Goal: Task Accomplishment & Management: Use online tool/utility

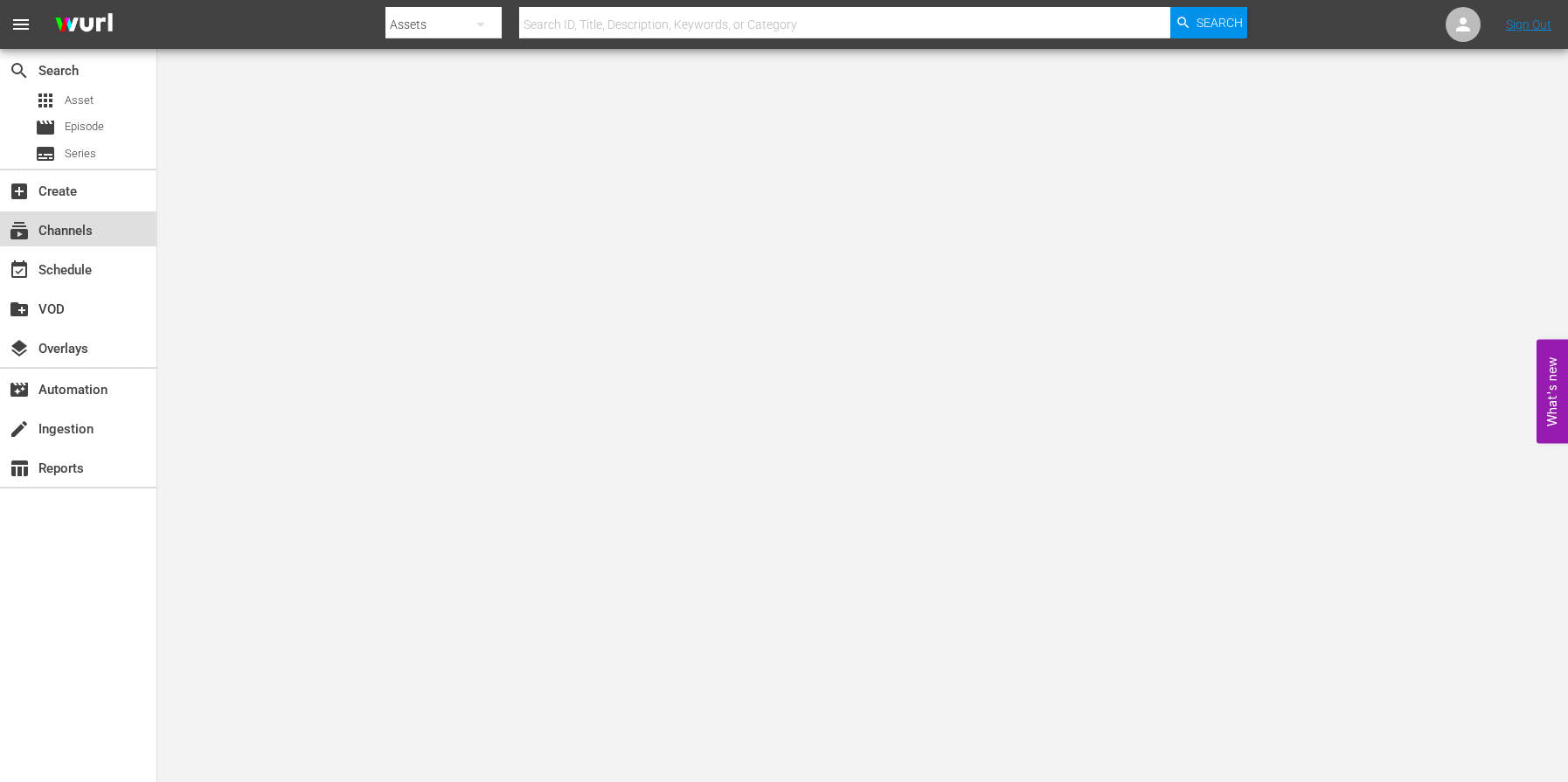
click at [84, 220] on div "subscriptions Channels" at bounding box center [48, 228] width 98 height 16
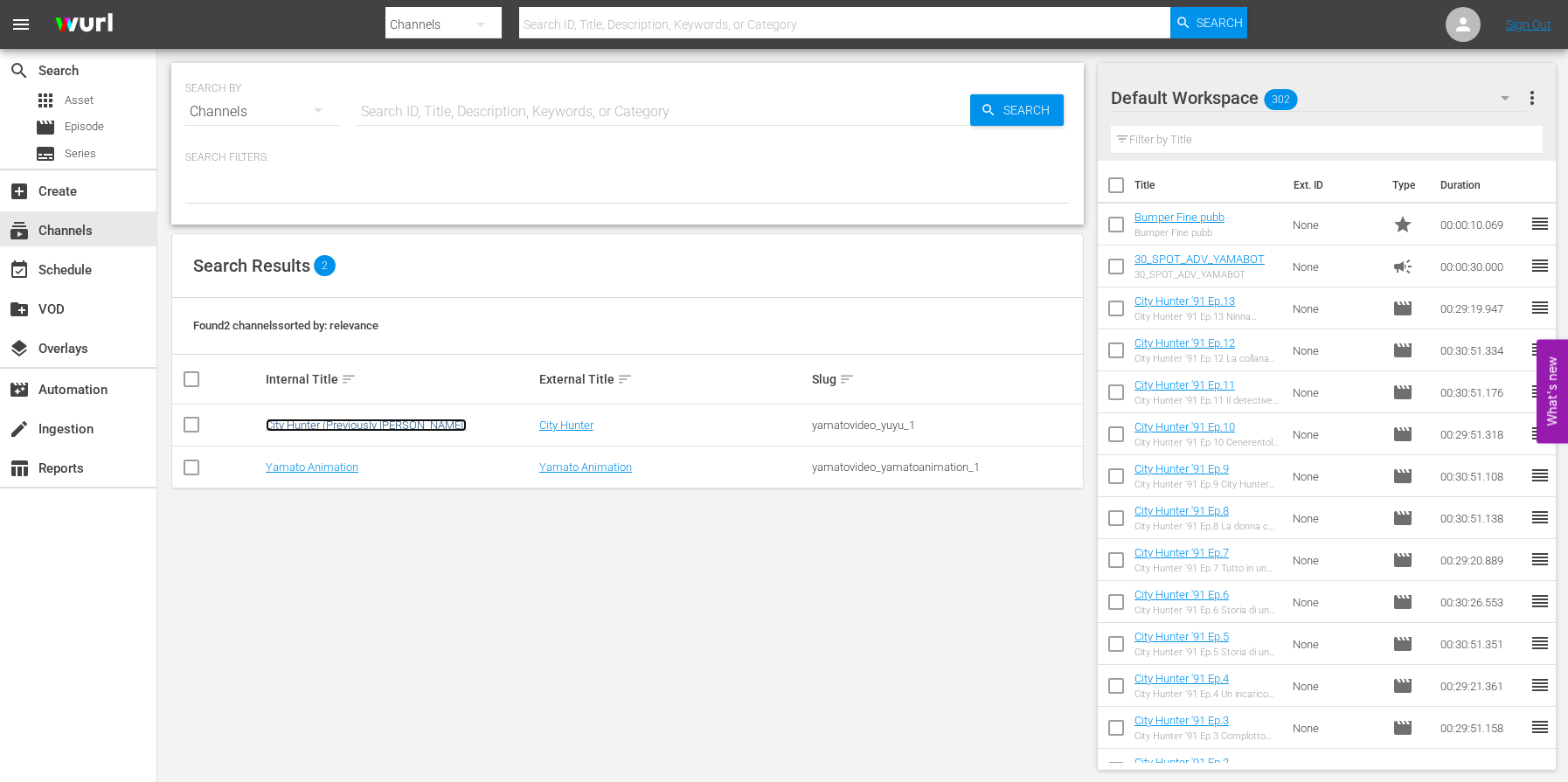
click at [380, 428] on link "City Hunter (Previously [PERSON_NAME])" at bounding box center [366, 425] width 201 height 13
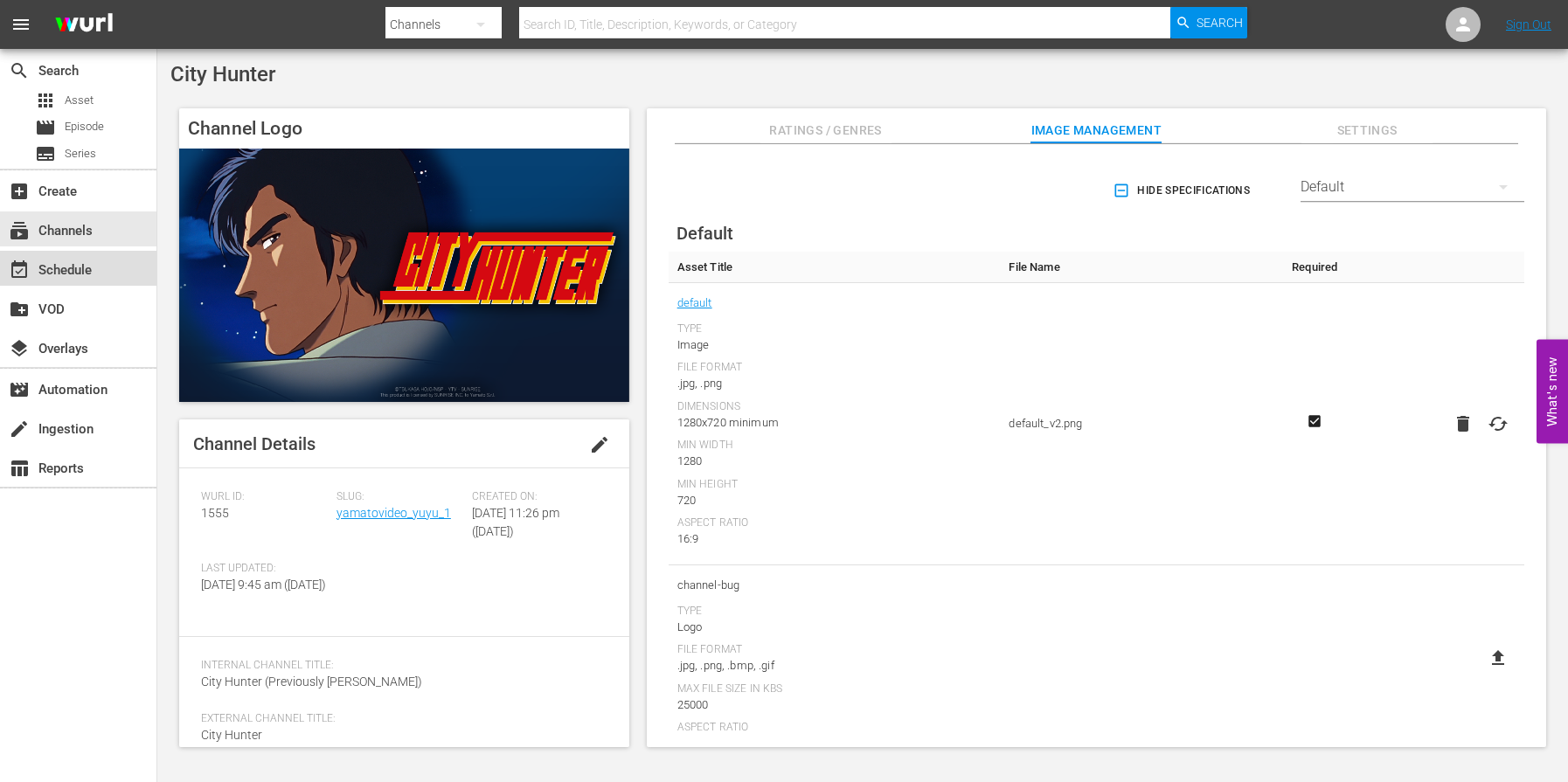
click at [54, 263] on div "event_available Schedule" at bounding box center [48, 268] width 98 height 16
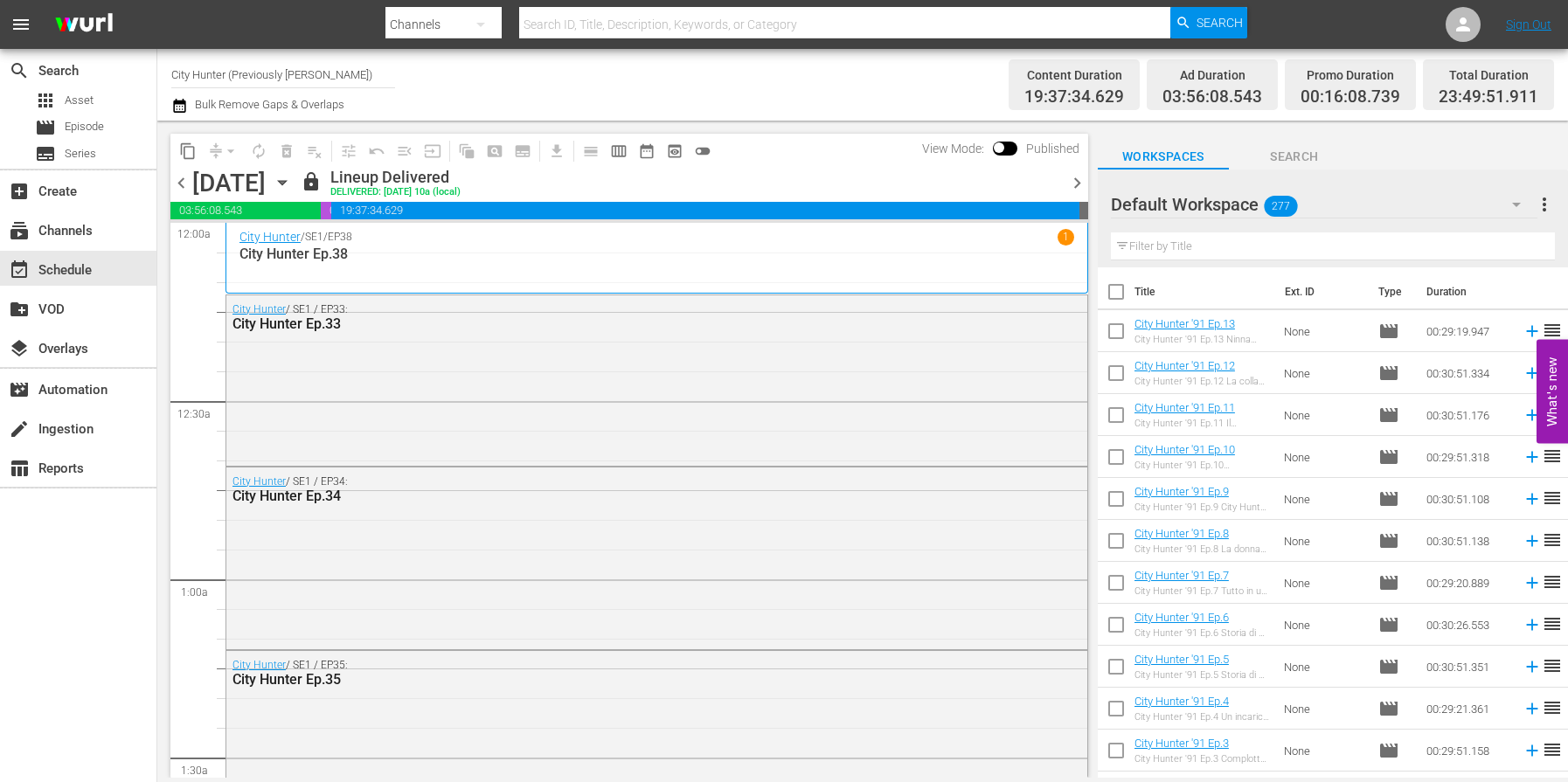
click at [1081, 182] on span "chevron_right" at bounding box center [1077, 183] width 22 height 21
click at [1081, 183] on span "chevron_right" at bounding box center [1077, 183] width 22 height 21
click at [1081, 183] on span "chevron_right" at bounding box center [1077, 183] width 22 height 21
click at [1081, 183] on span "chevron_right" at bounding box center [1077, 183] width 22 height 21
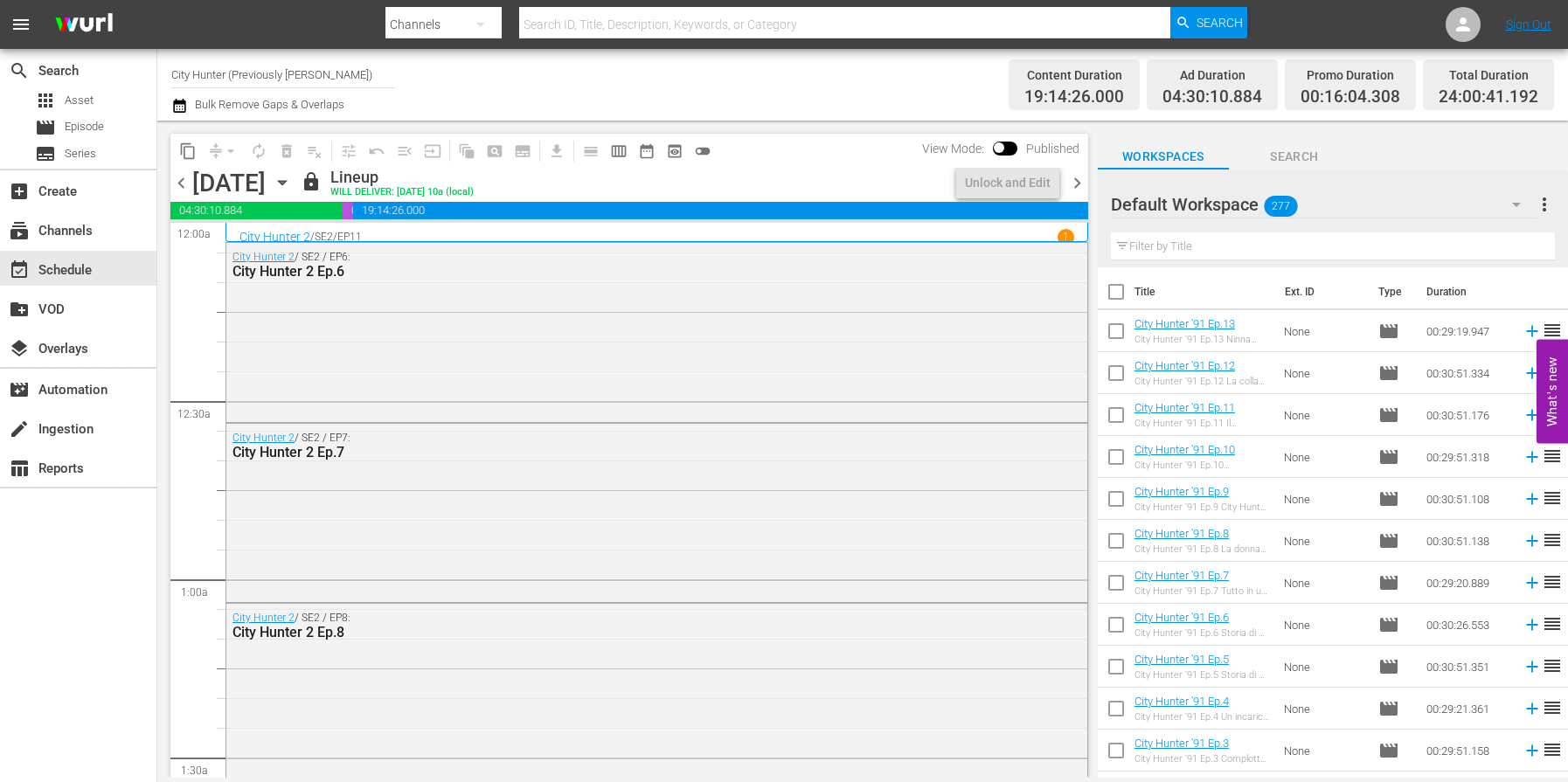
click at [1079, 183] on span "chevron_right" at bounding box center [1077, 183] width 22 height 21
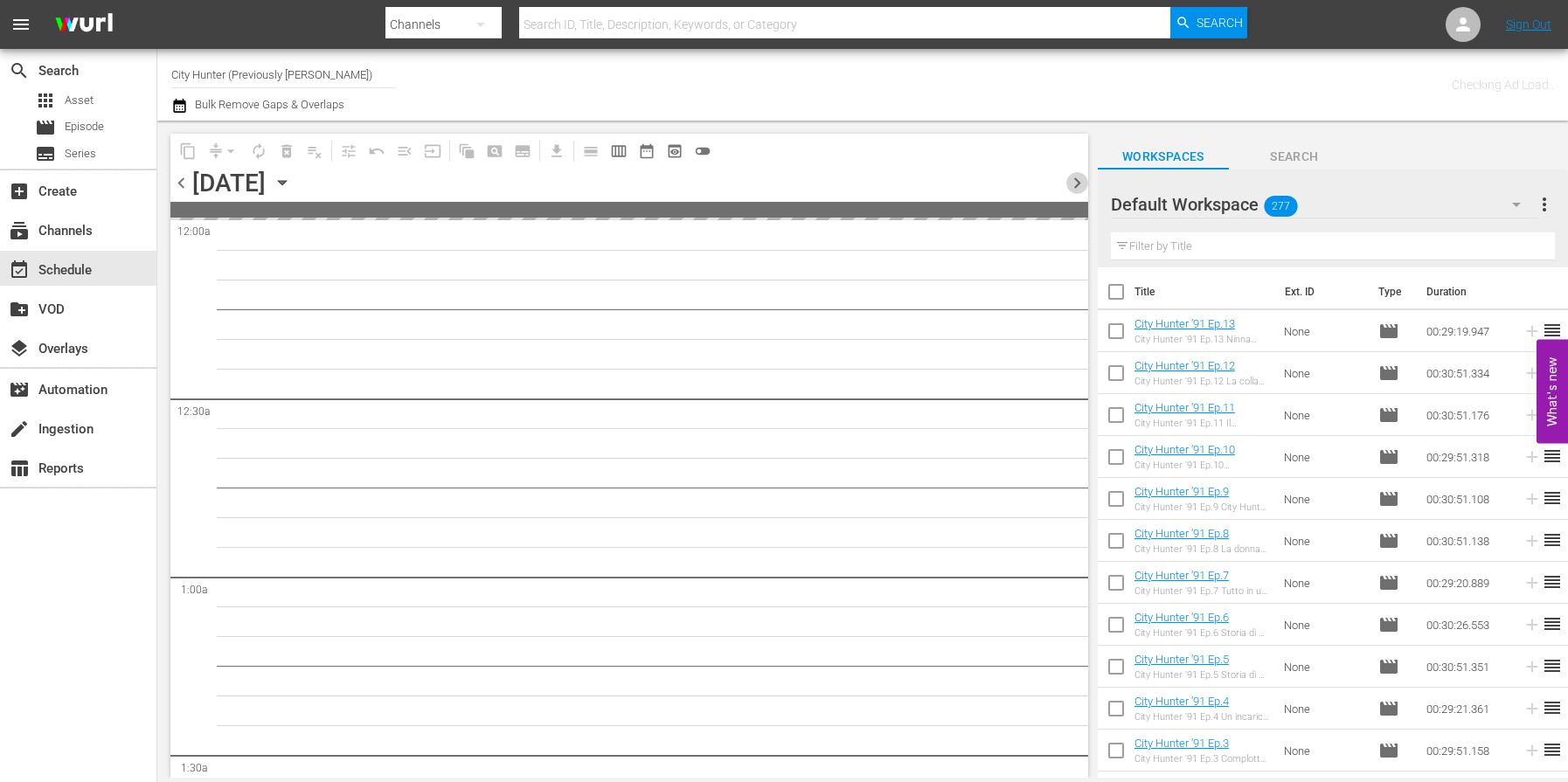
click at [1079, 183] on span "chevron_right" at bounding box center [1077, 183] width 22 height 21
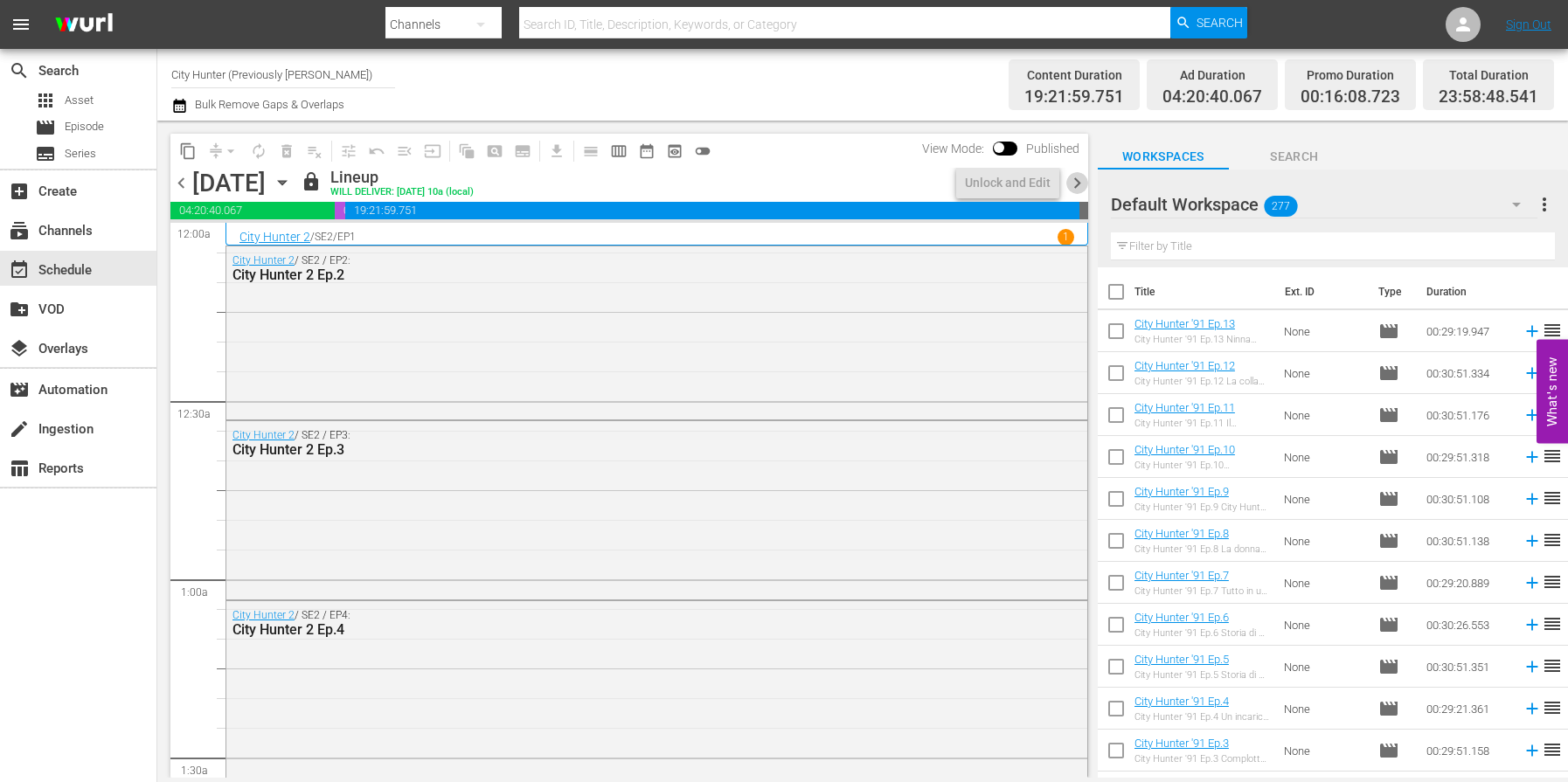
click at [1079, 183] on span "chevron_right" at bounding box center [1077, 183] width 22 height 21
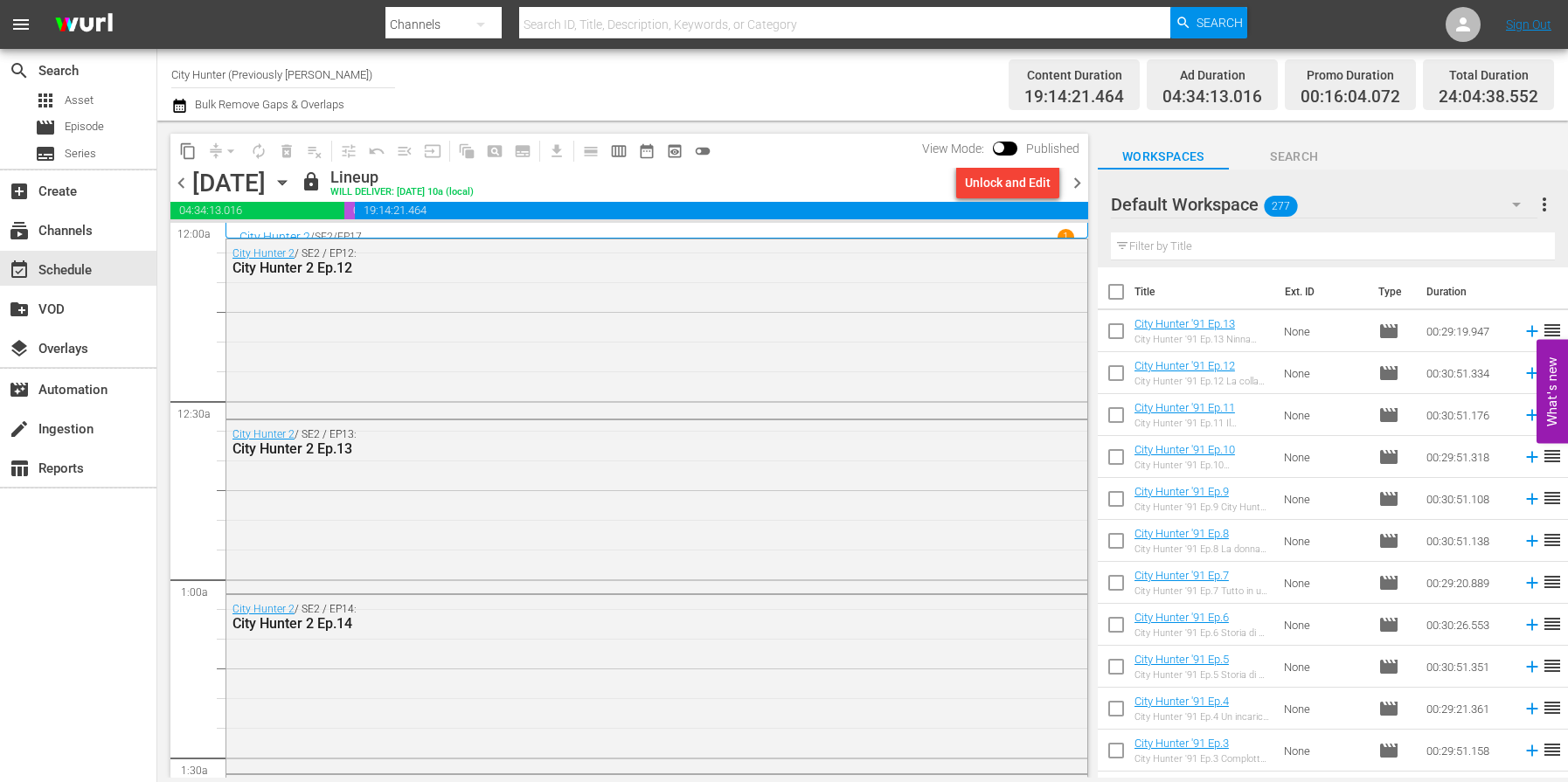
click at [1079, 183] on span "chevron_right" at bounding box center [1077, 183] width 22 height 21
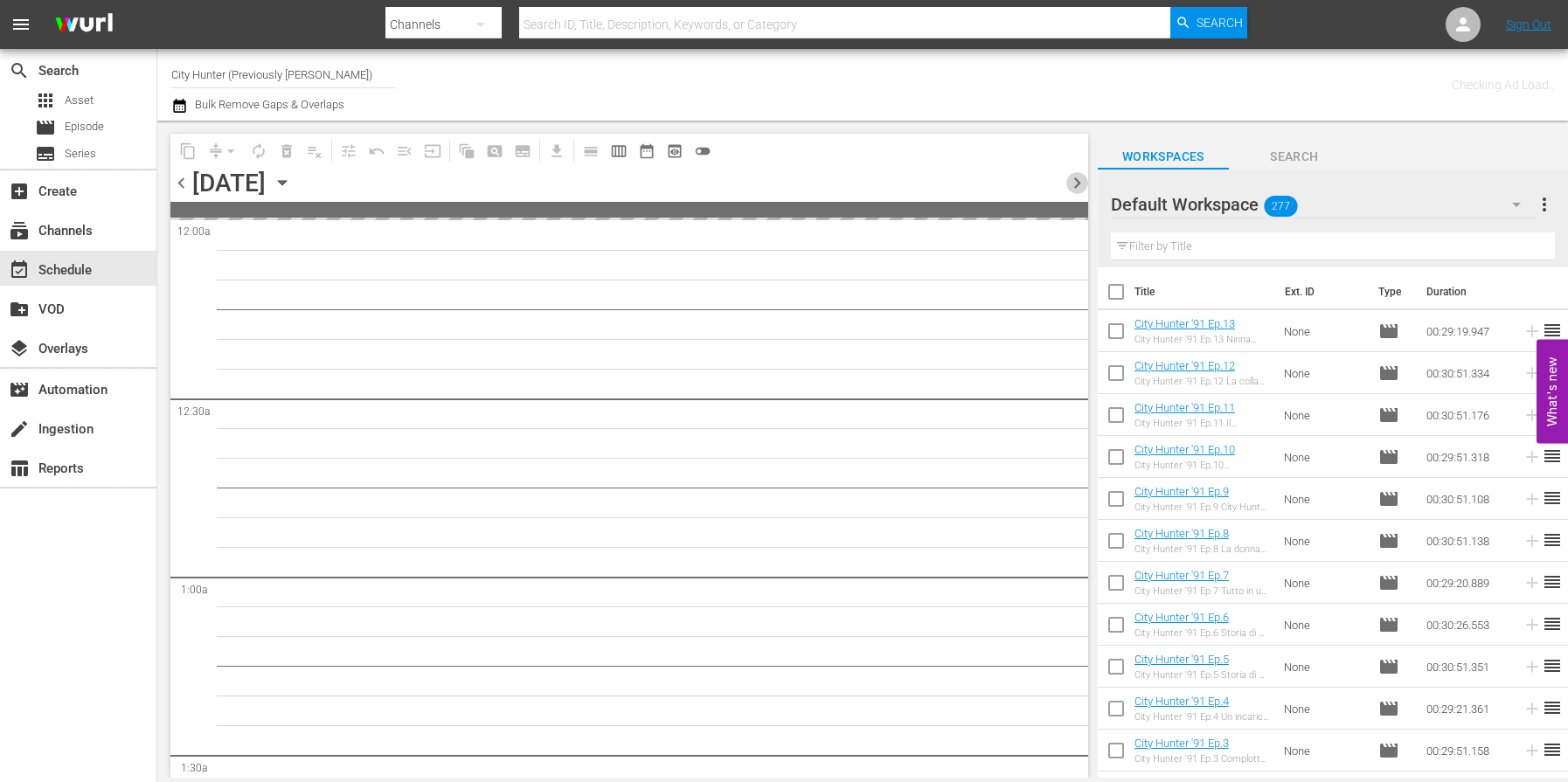
click at [1079, 183] on span "chevron_right" at bounding box center [1077, 183] width 22 height 21
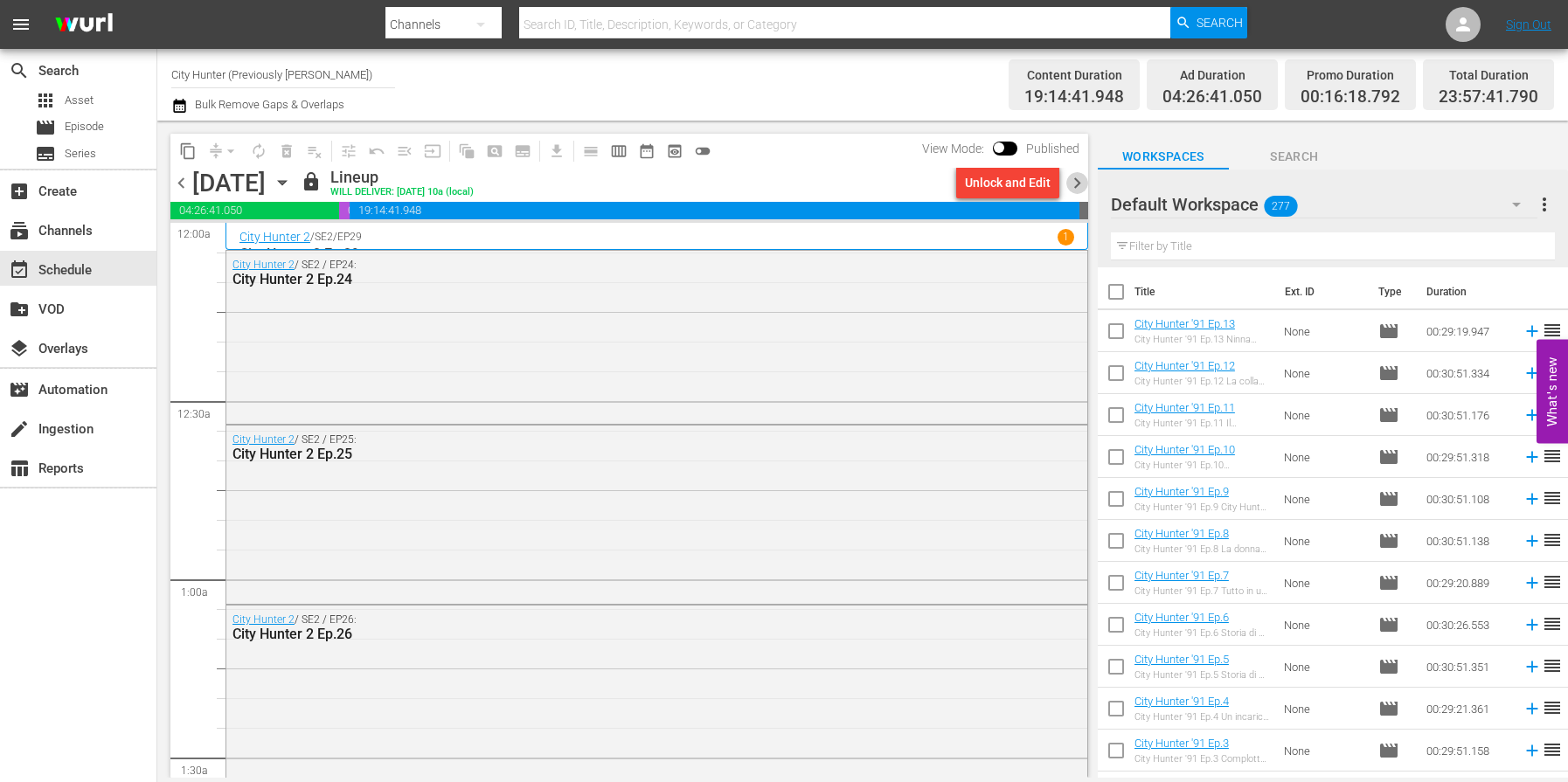
click at [1079, 183] on span "chevron_right" at bounding box center [1077, 183] width 22 height 21
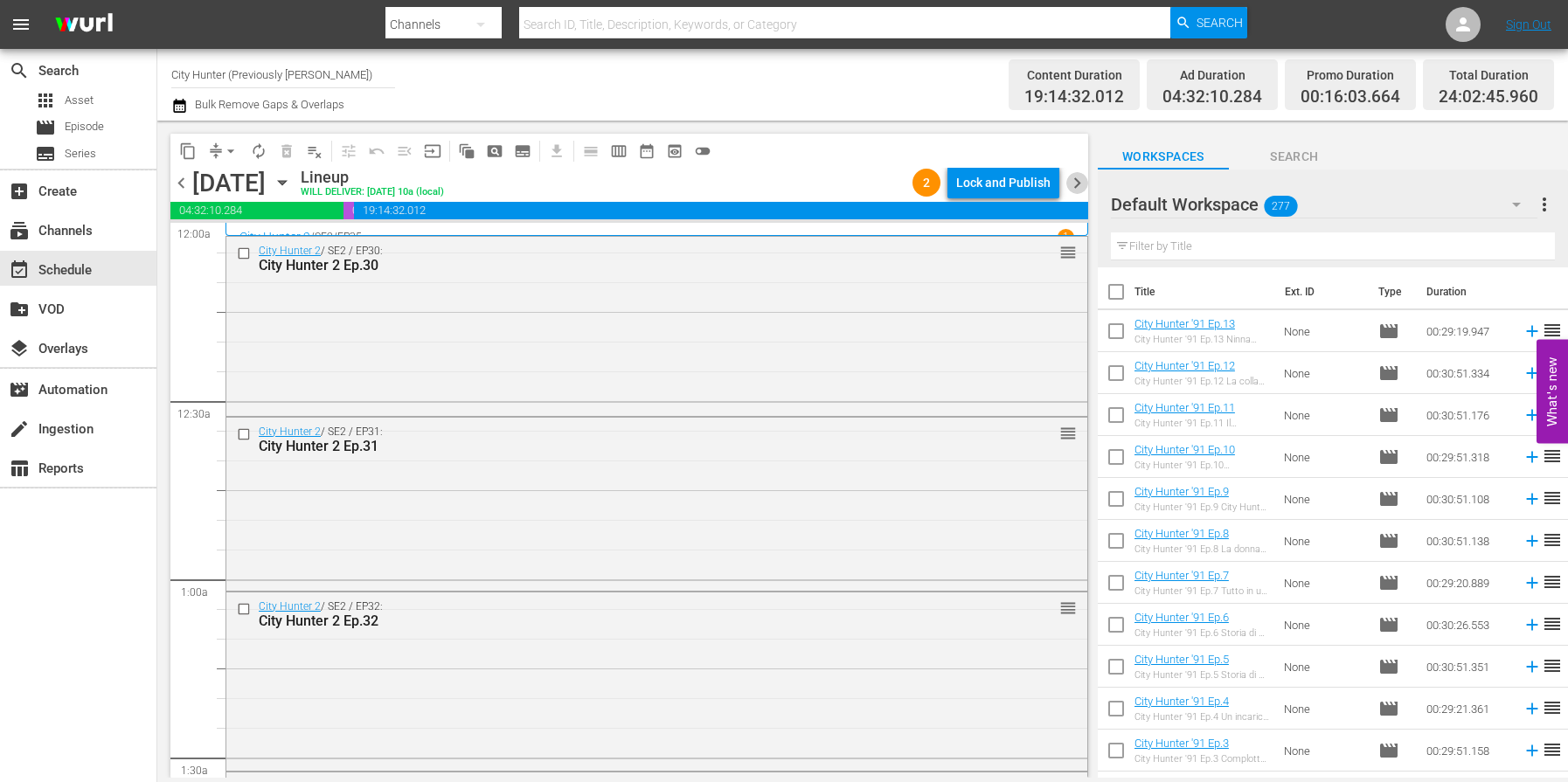
click at [1079, 183] on span "chevron_right" at bounding box center [1077, 183] width 22 height 21
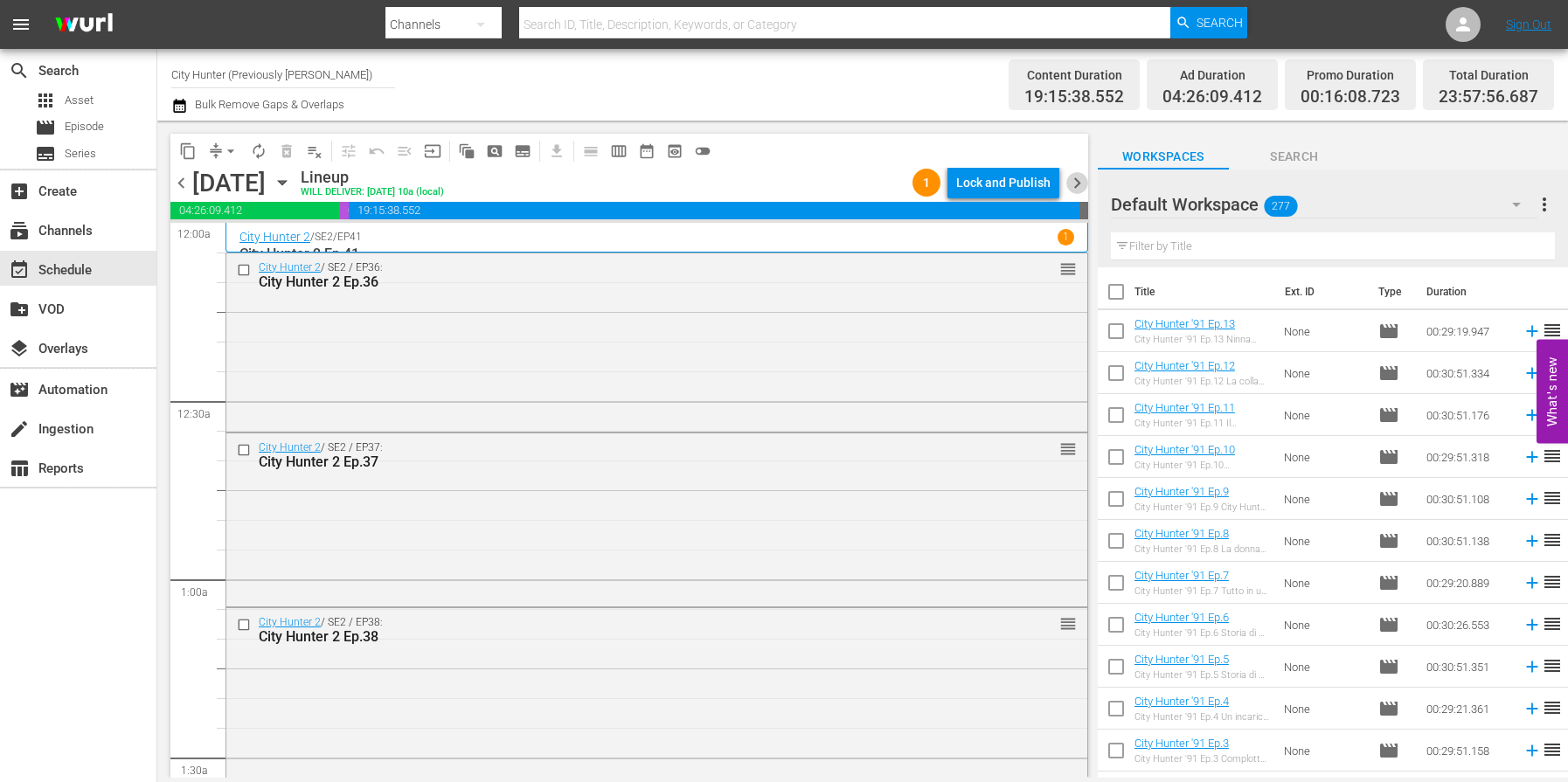
click at [1079, 183] on span "chevron_right" at bounding box center [1077, 183] width 22 height 21
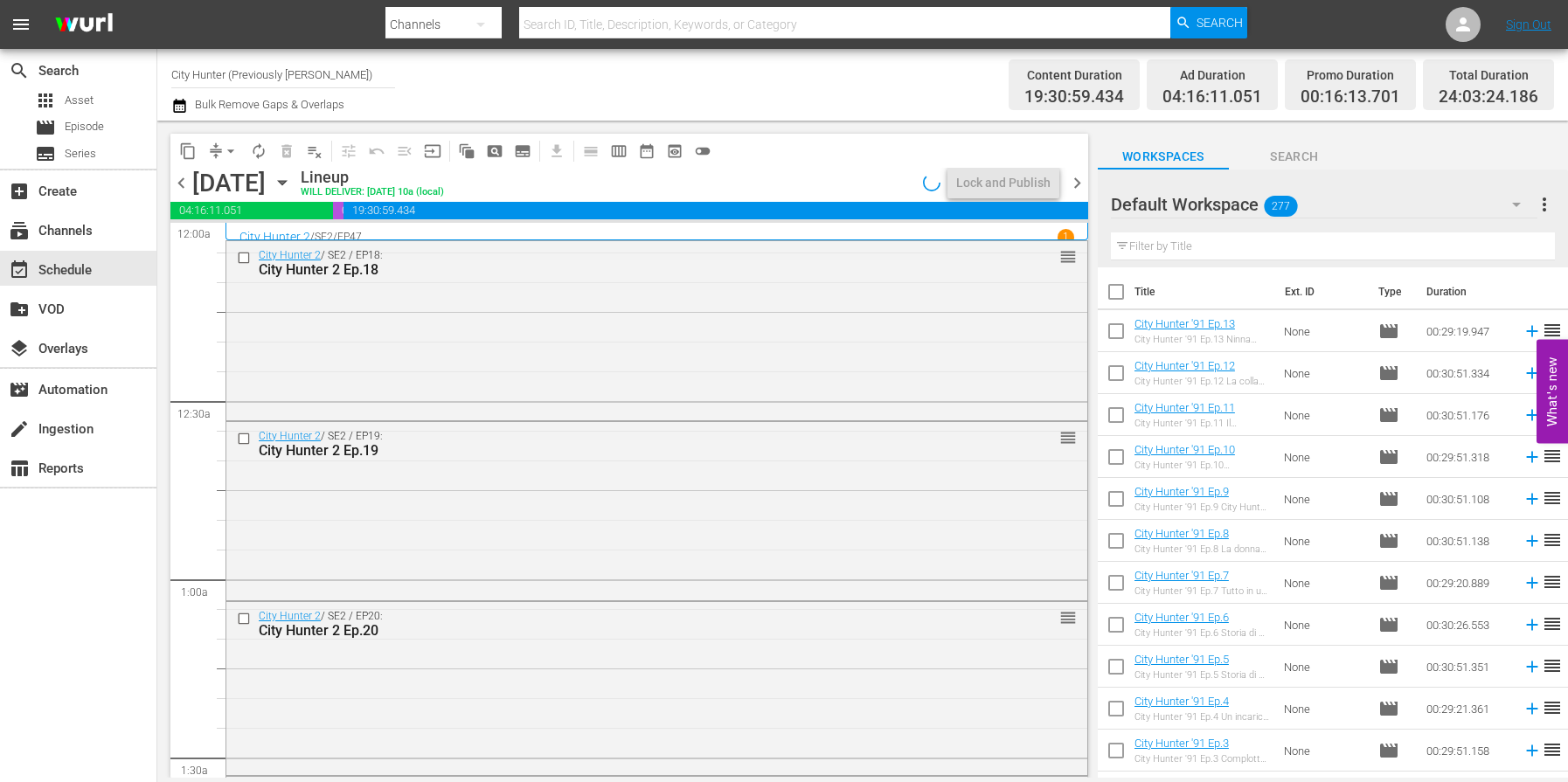
click at [1079, 183] on span "chevron_right" at bounding box center [1077, 183] width 22 height 21
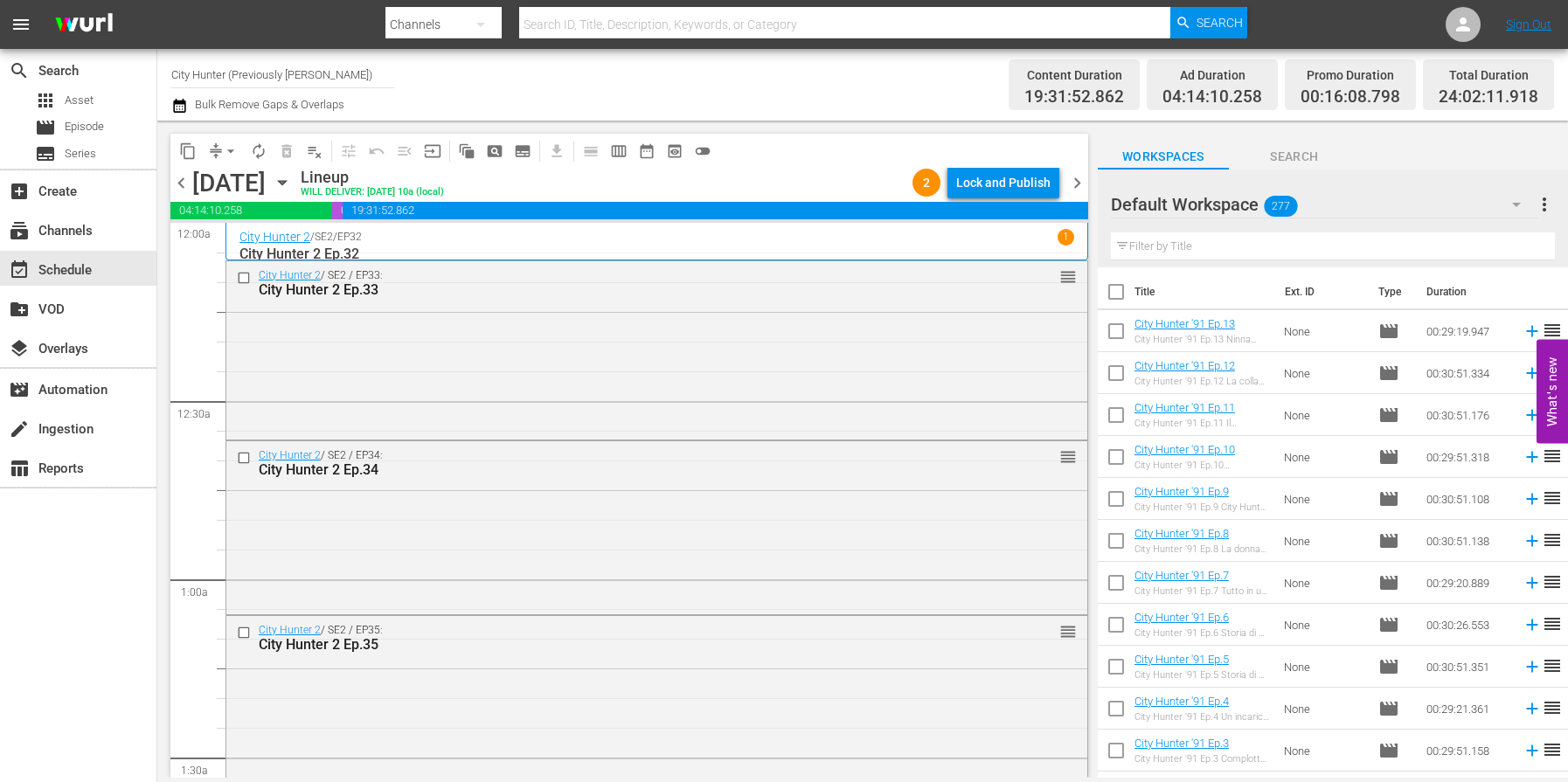
click at [1079, 183] on span "chevron_right" at bounding box center [1077, 183] width 22 height 21
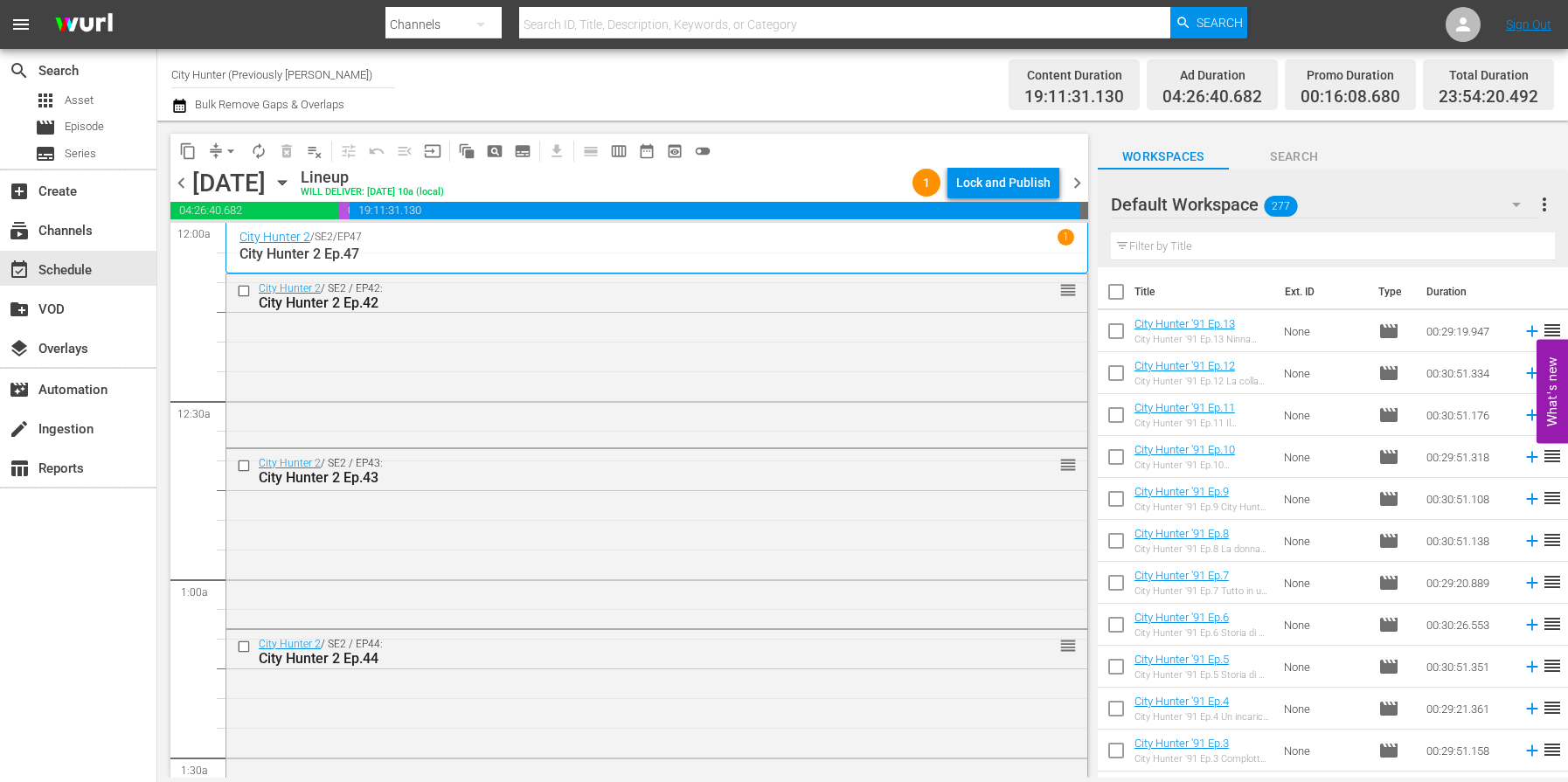
click at [1078, 183] on span "chevron_right" at bounding box center [1077, 183] width 22 height 21
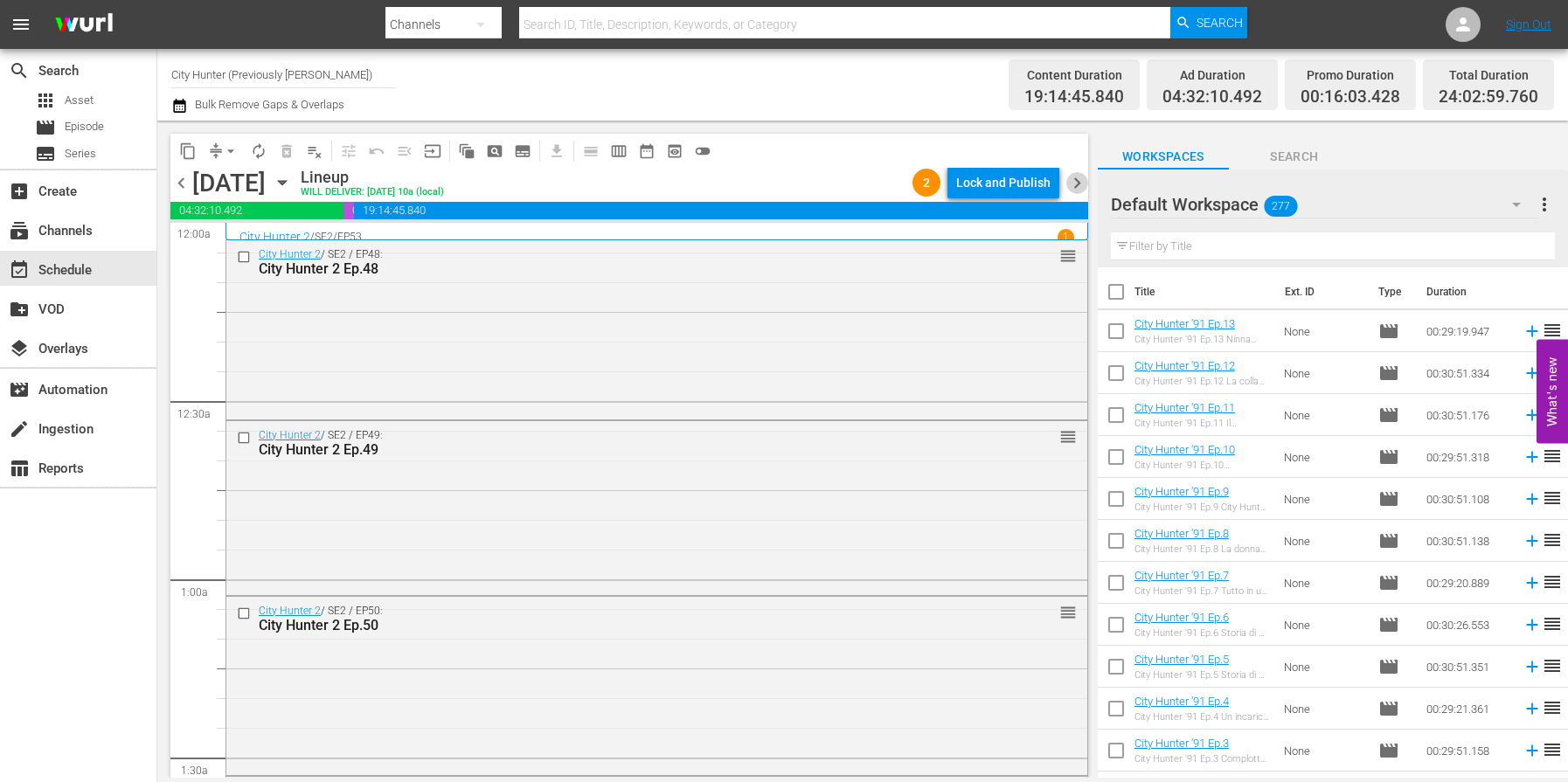
click at [1078, 183] on span "chevron_right" at bounding box center [1077, 183] width 22 height 21
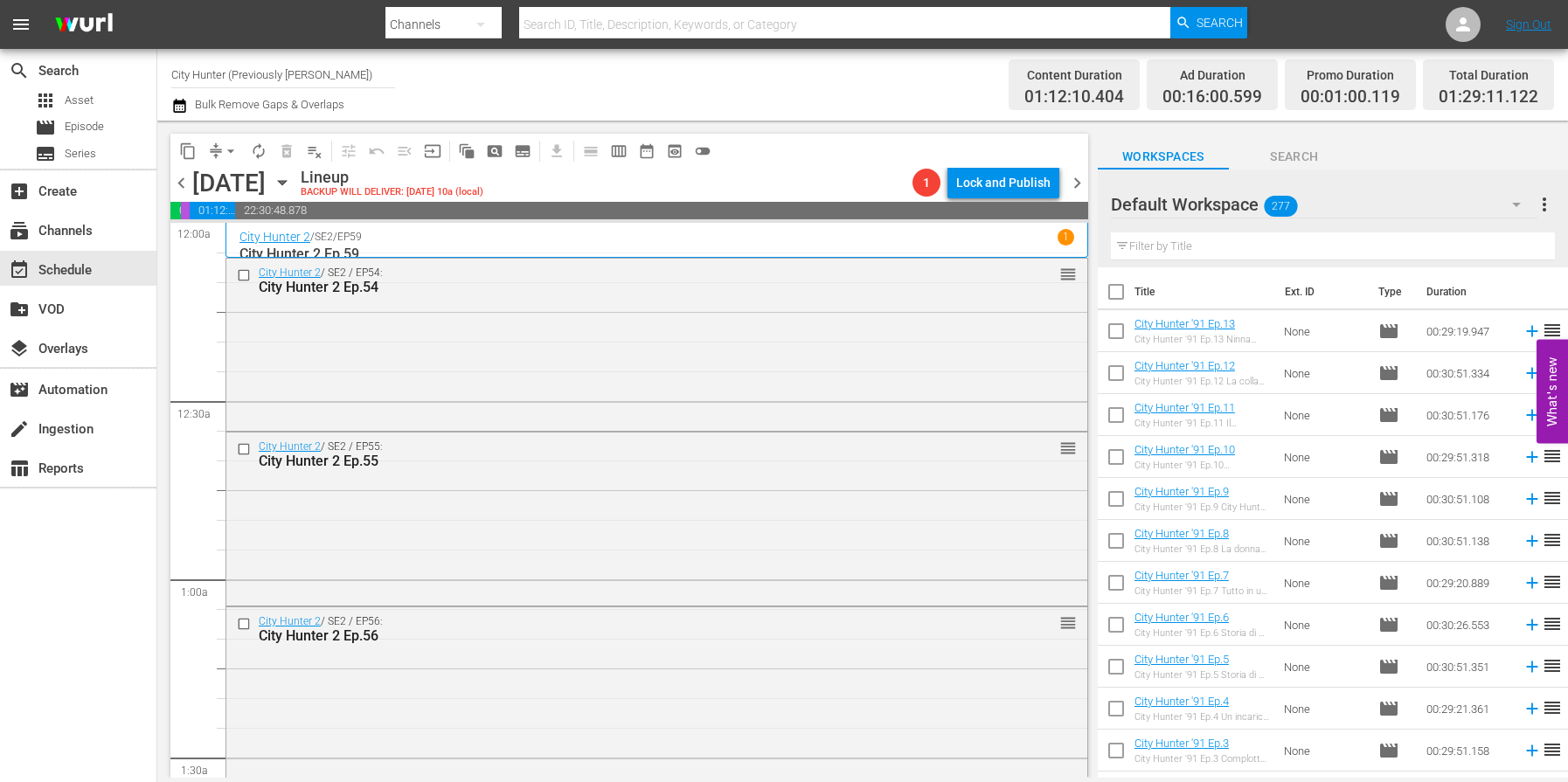
click at [1077, 182] on span "chevron_right" at bounding box center [1077, 183] width 22 height 21
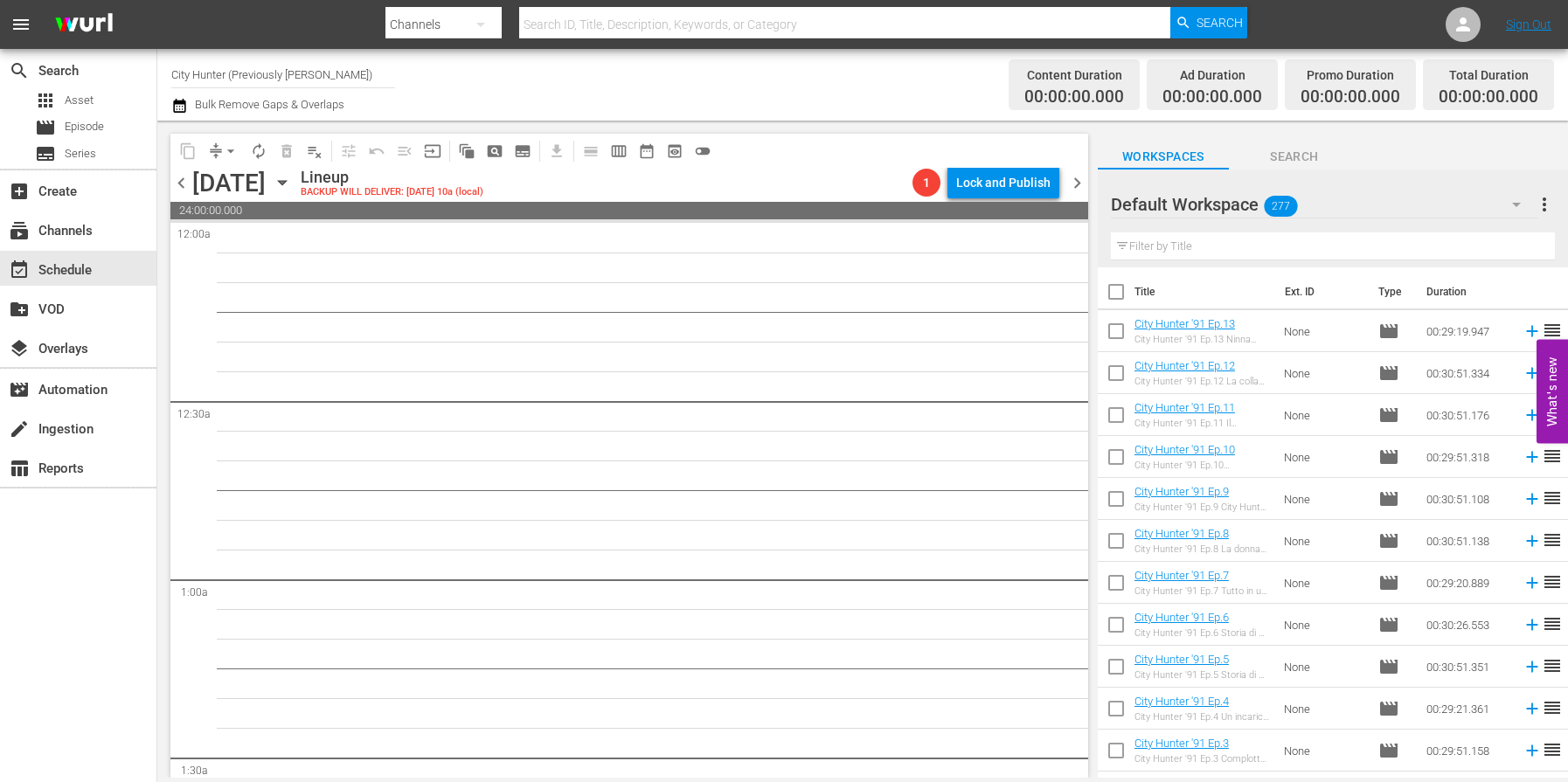
click at [176, 187] on span "chevron_left" at bounding box center [181, 183] width 22 height 21
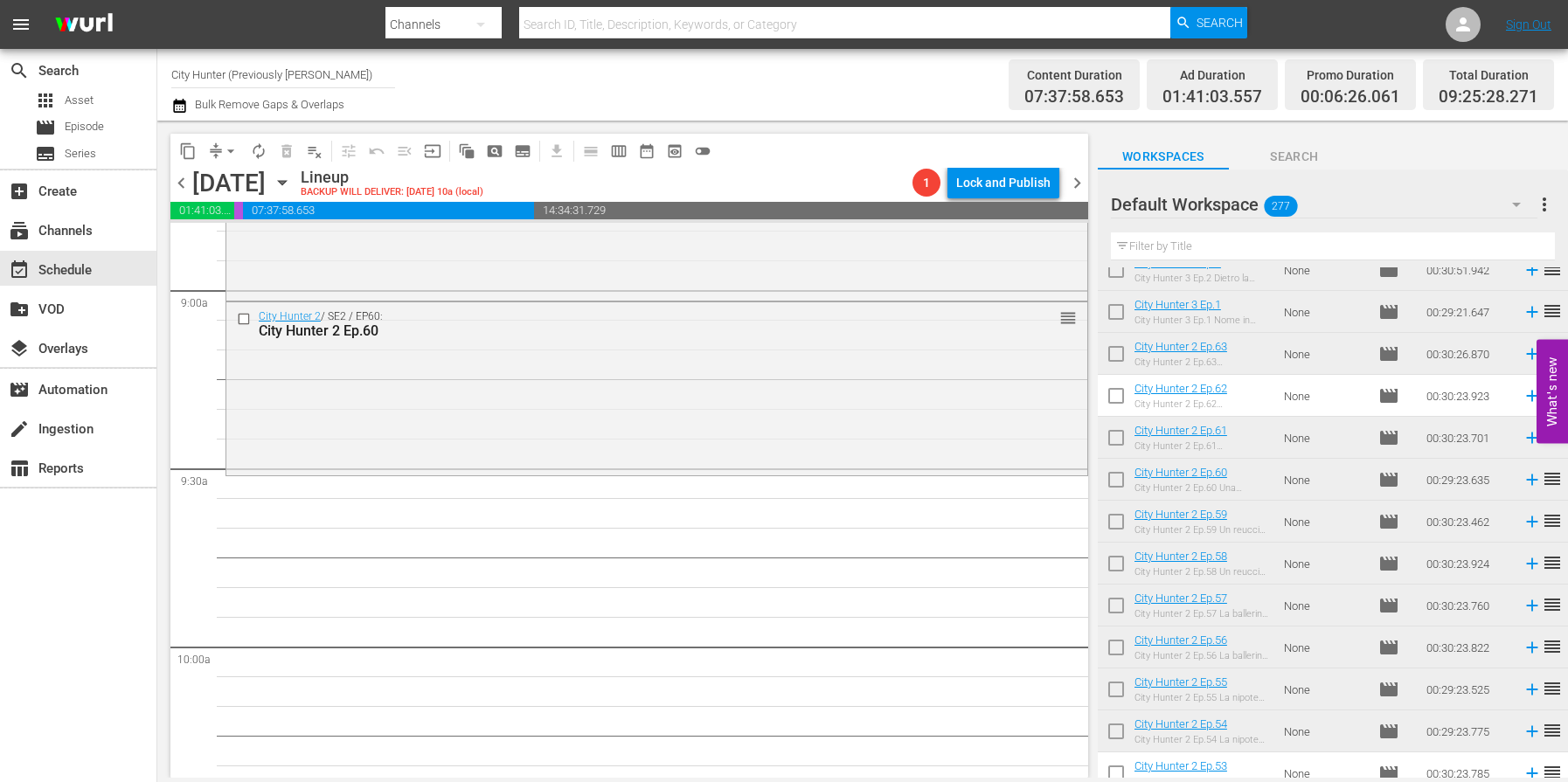
scroll to position [3149, 0]
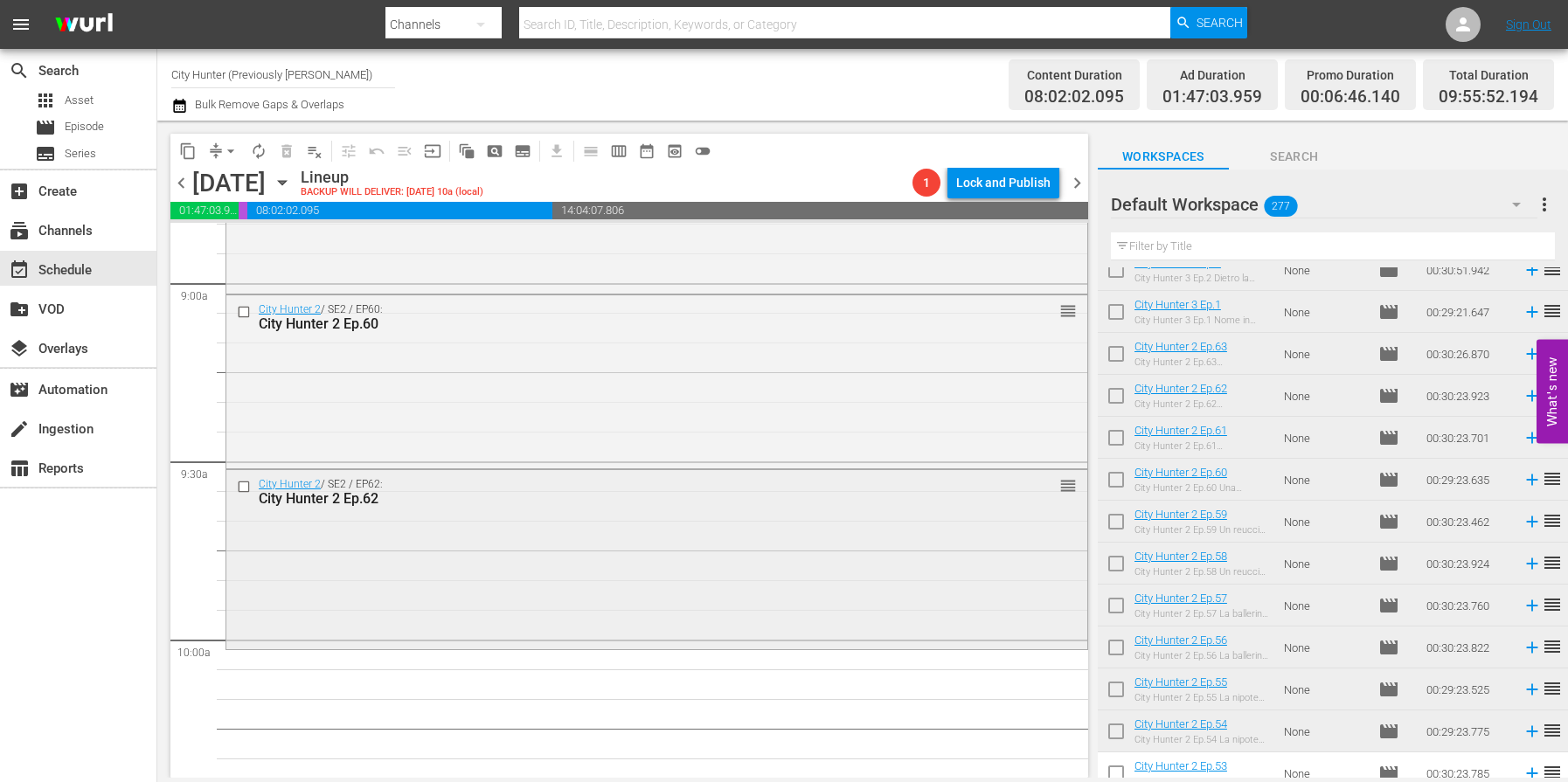
click at [241, 488] on input "checkbox" at bounding box center [246, 487] width 18 height 15
click at [289, 154] on span "delete_forever_outlined" at bounding box center [287, 151] width 18 height 18
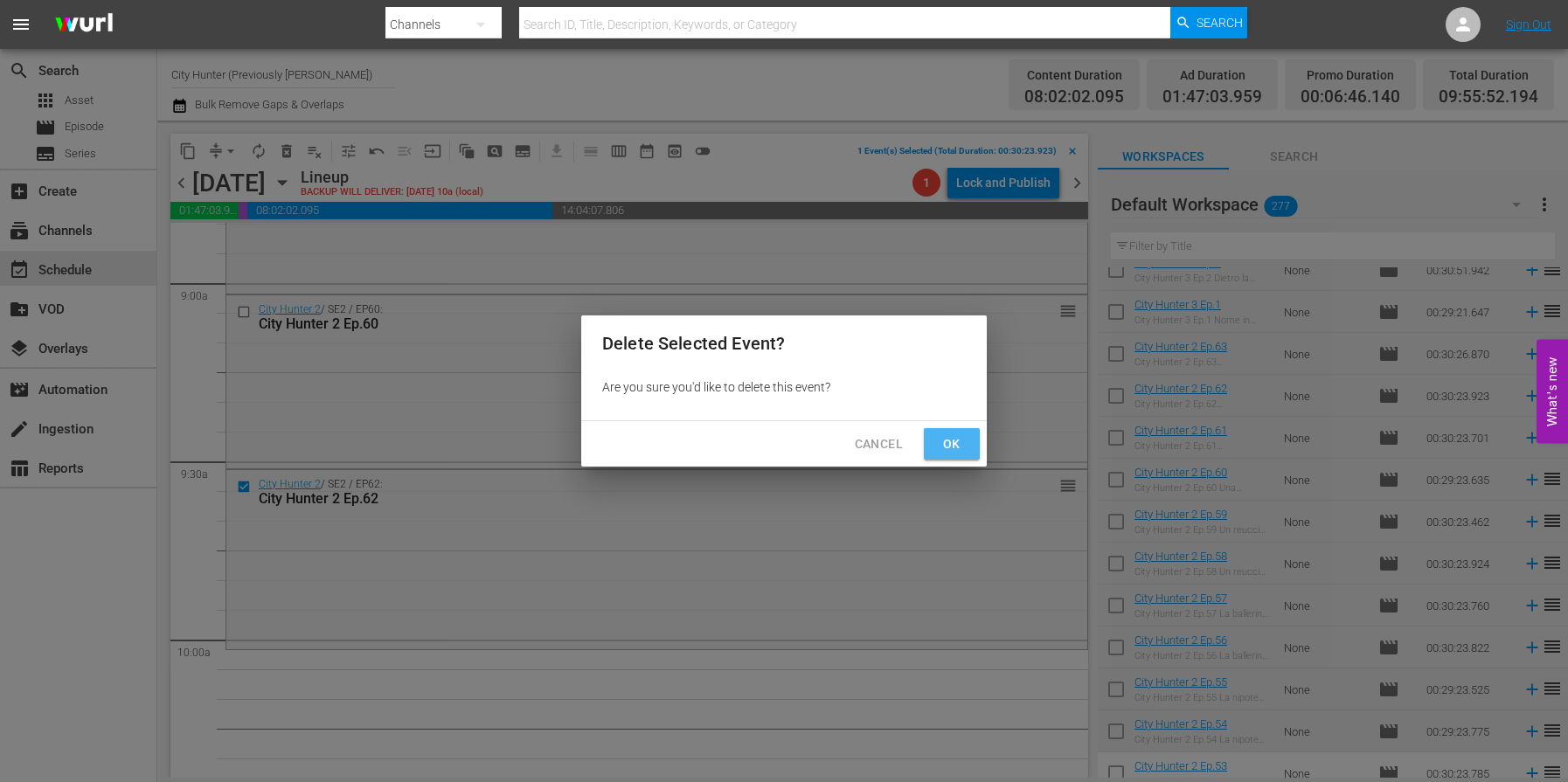
click at [942, 446] on span "Ok" at bounding box center [952, 444] width 28 height 21
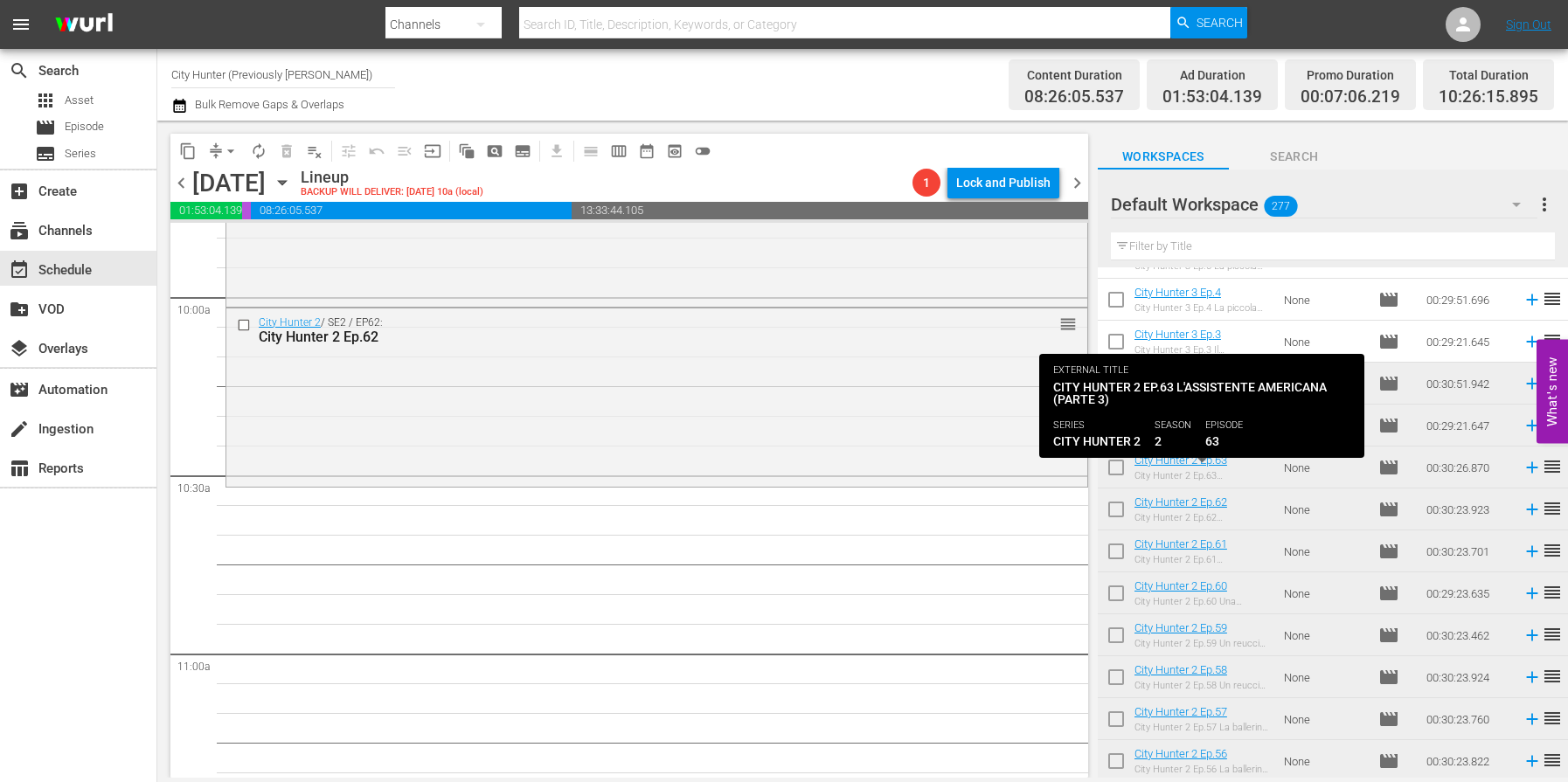
scroll to position [927, 0]
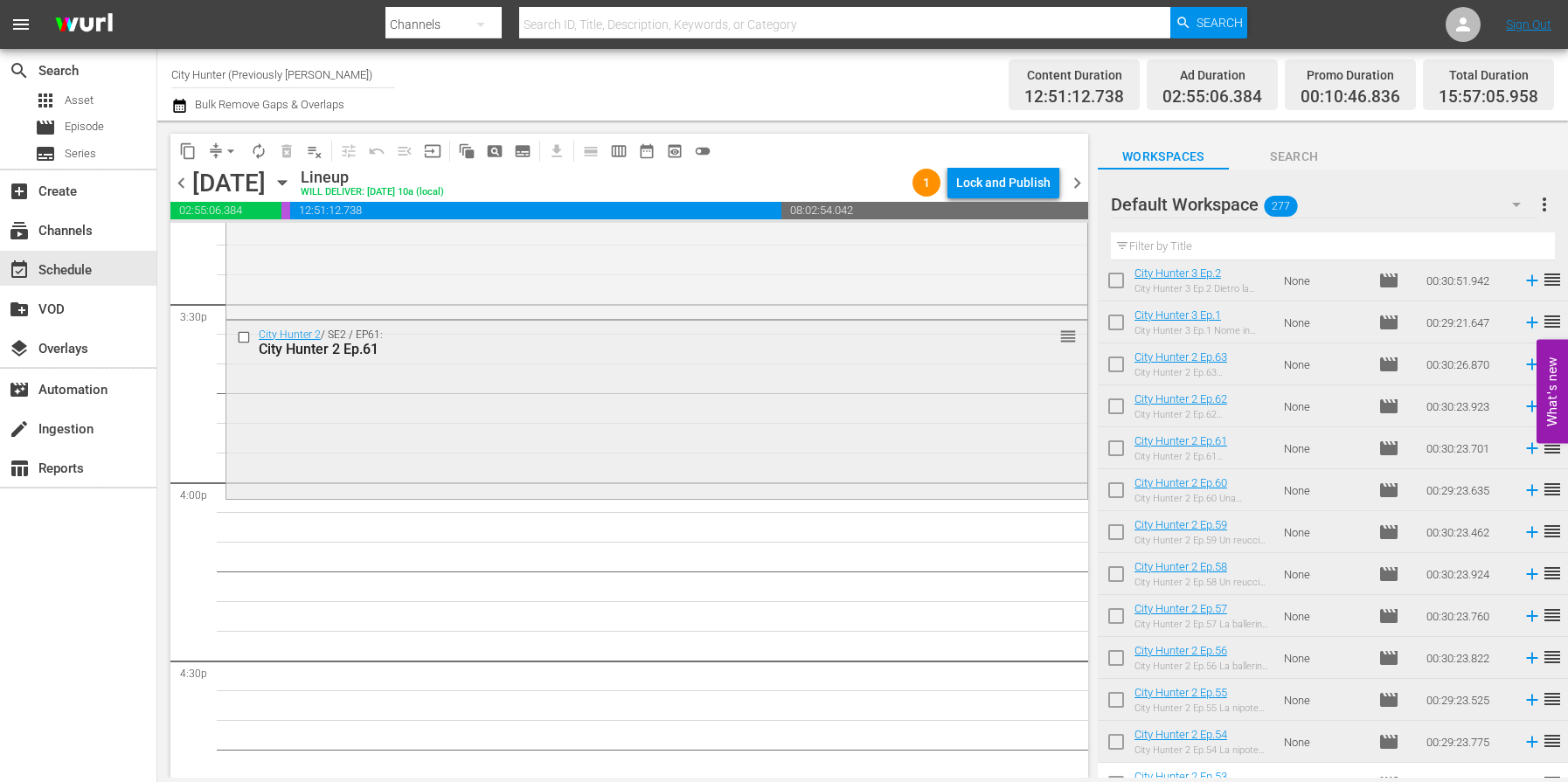
scroll to position [5497, 0]
